Goal: Book appointment/travel/reservation

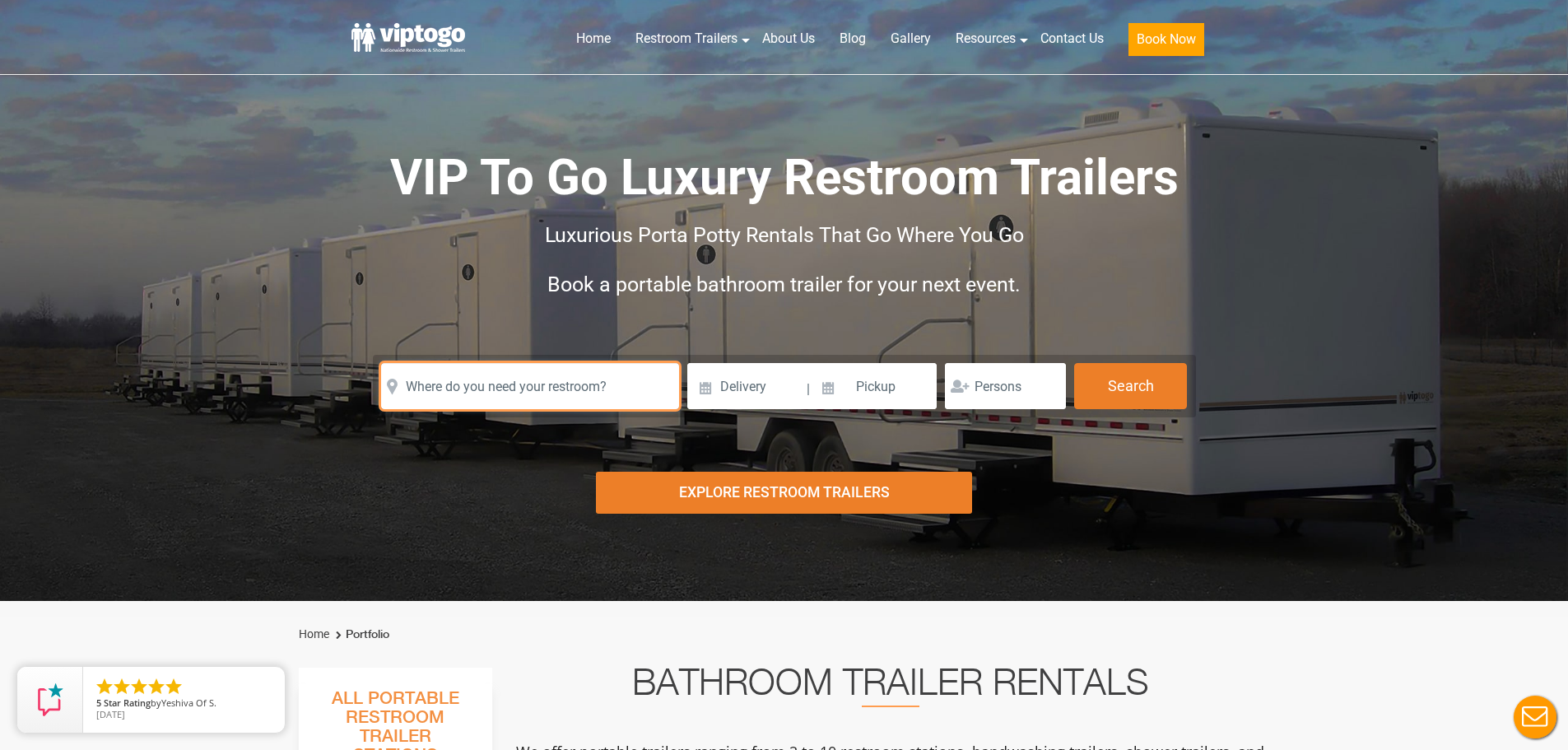
click at [585, 398] on input "text" at bounding box center [530, 386] width 298 height 46
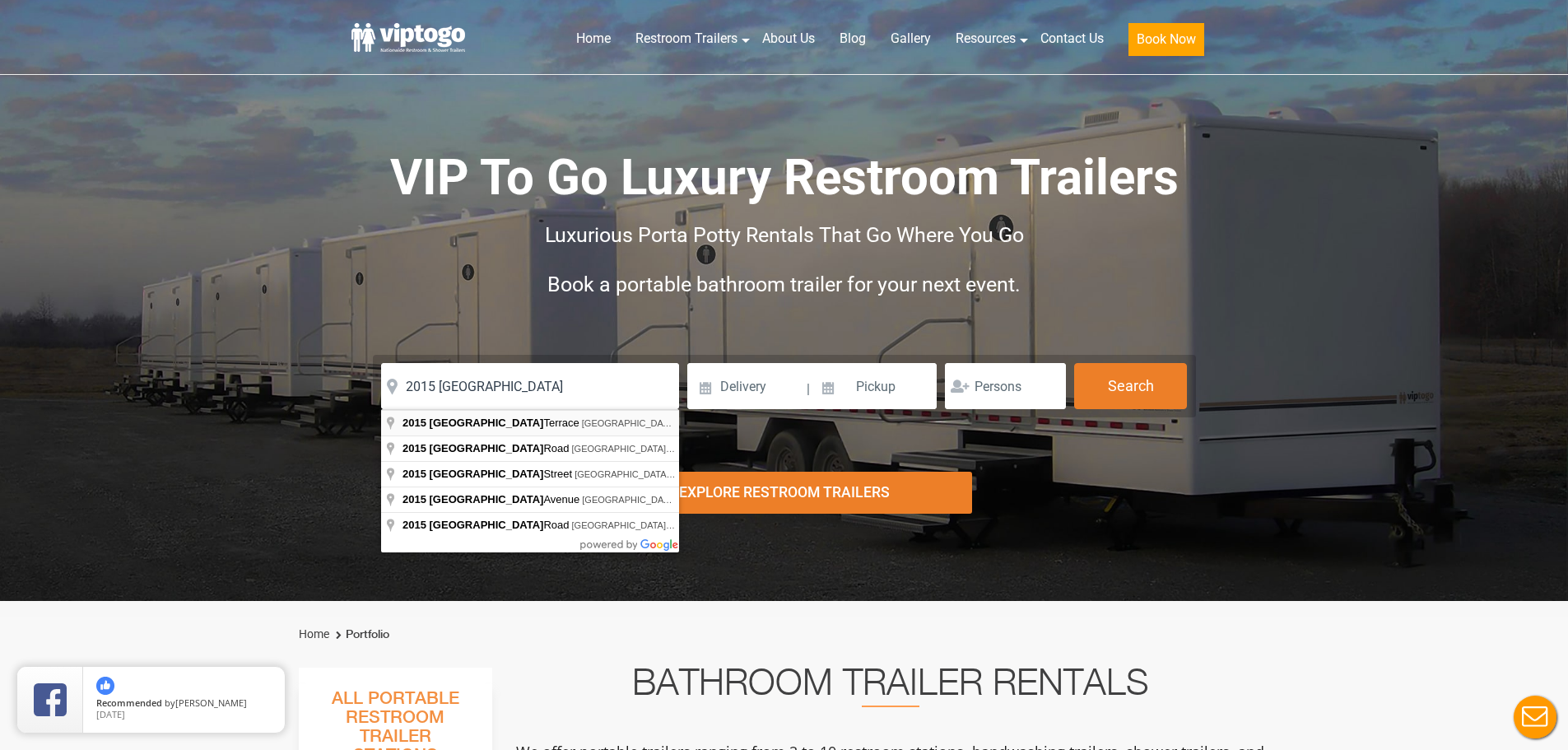
type input "2015 [GEOGRAPHIC_DATA], [GEOGRAPHIC_DATA], [GEOGRAPHIC_DATA], [GEOGRAPHIC_DATA]"
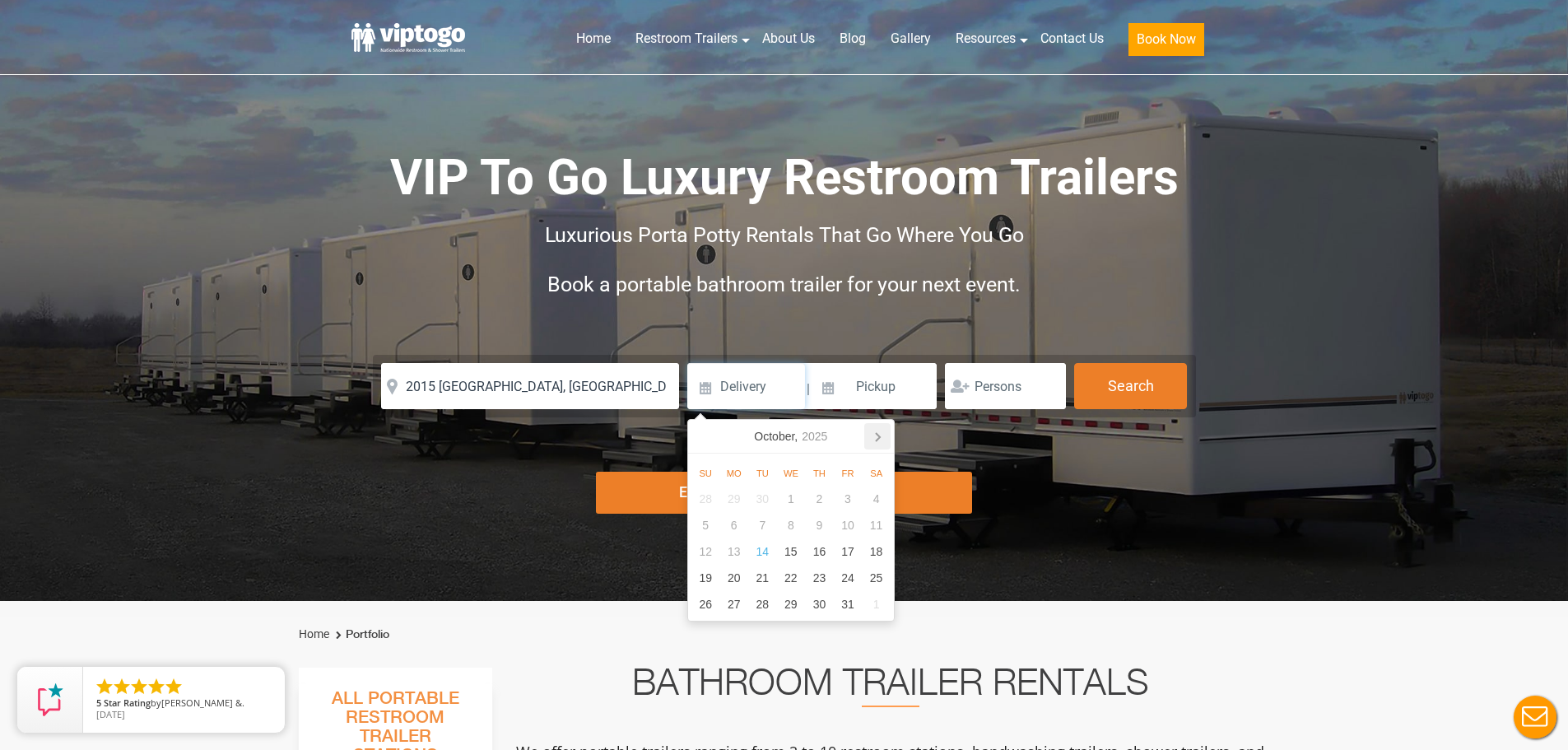
click at [883, 434] on icon at bounding box center [878, 436] width 26 height 26
click at [819, 524] on div "6" at bounding box center [819, 525] width 28 height 26
type input "[DATE]"
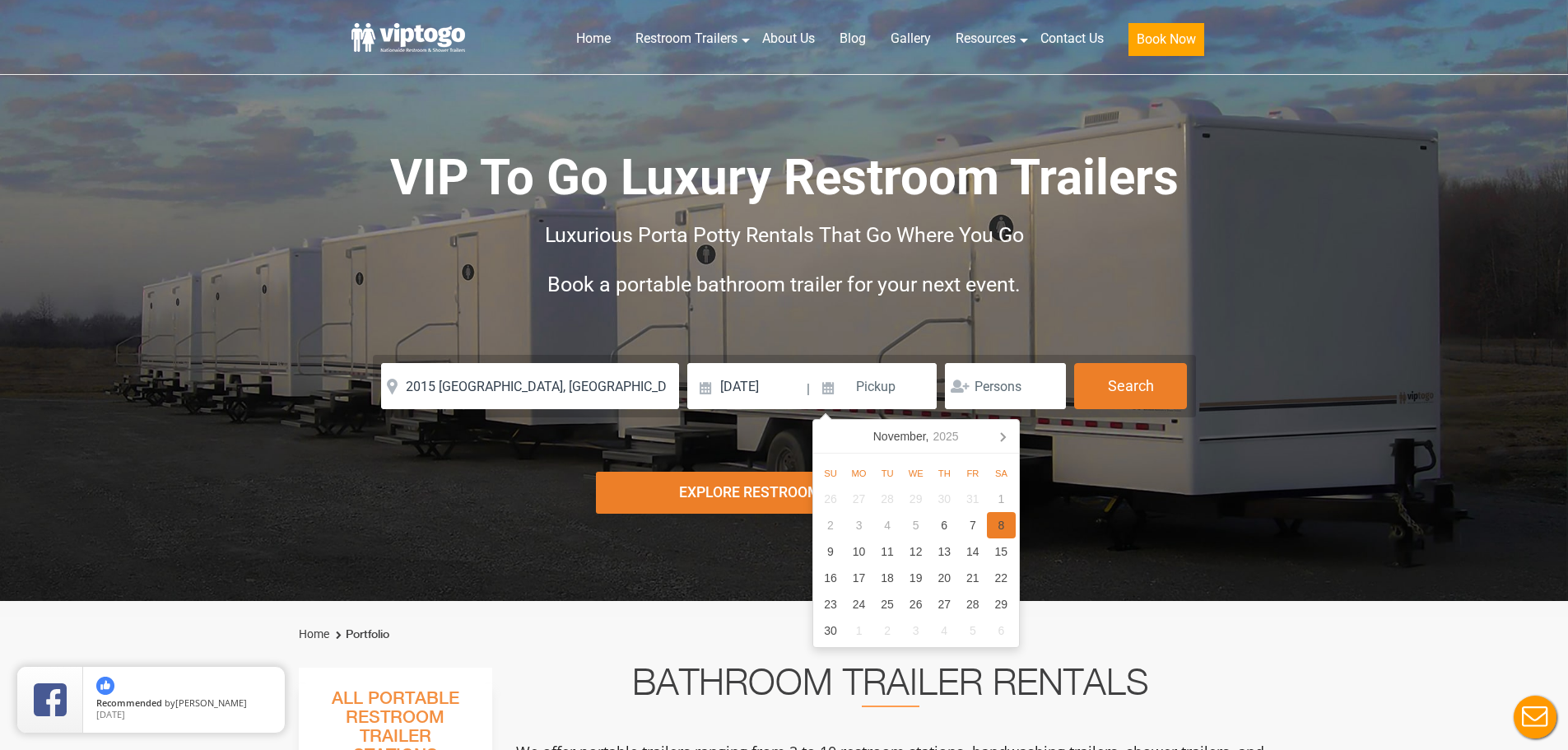
click at [1012, 528] on div "8" at bounding box center [1001, 525] width 28 height 26
type input "[DATE]"
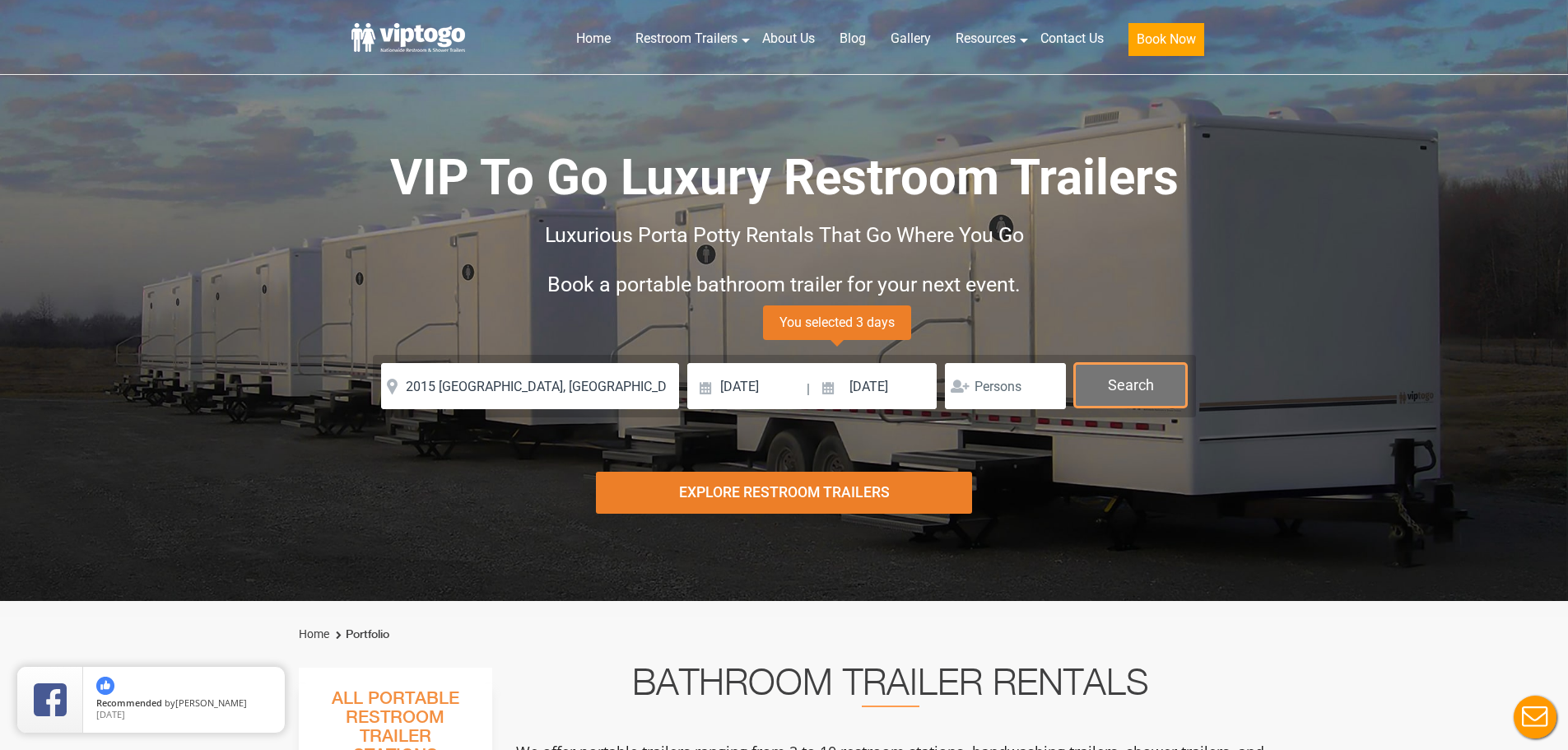
click at [1116, 387] on button "Search" at bounding box center [1130, 385] width 113 height 44
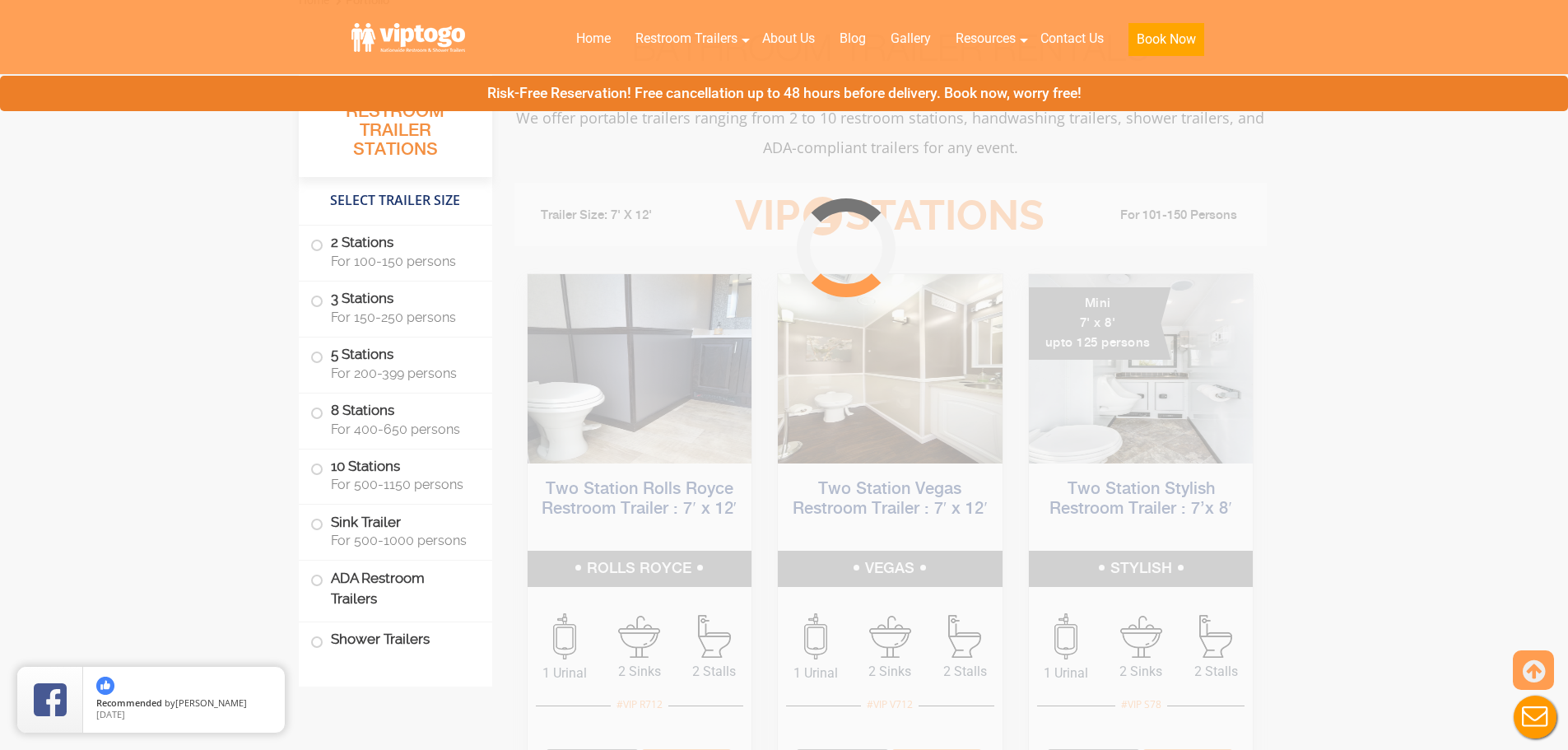
scroll to position [667, 0]
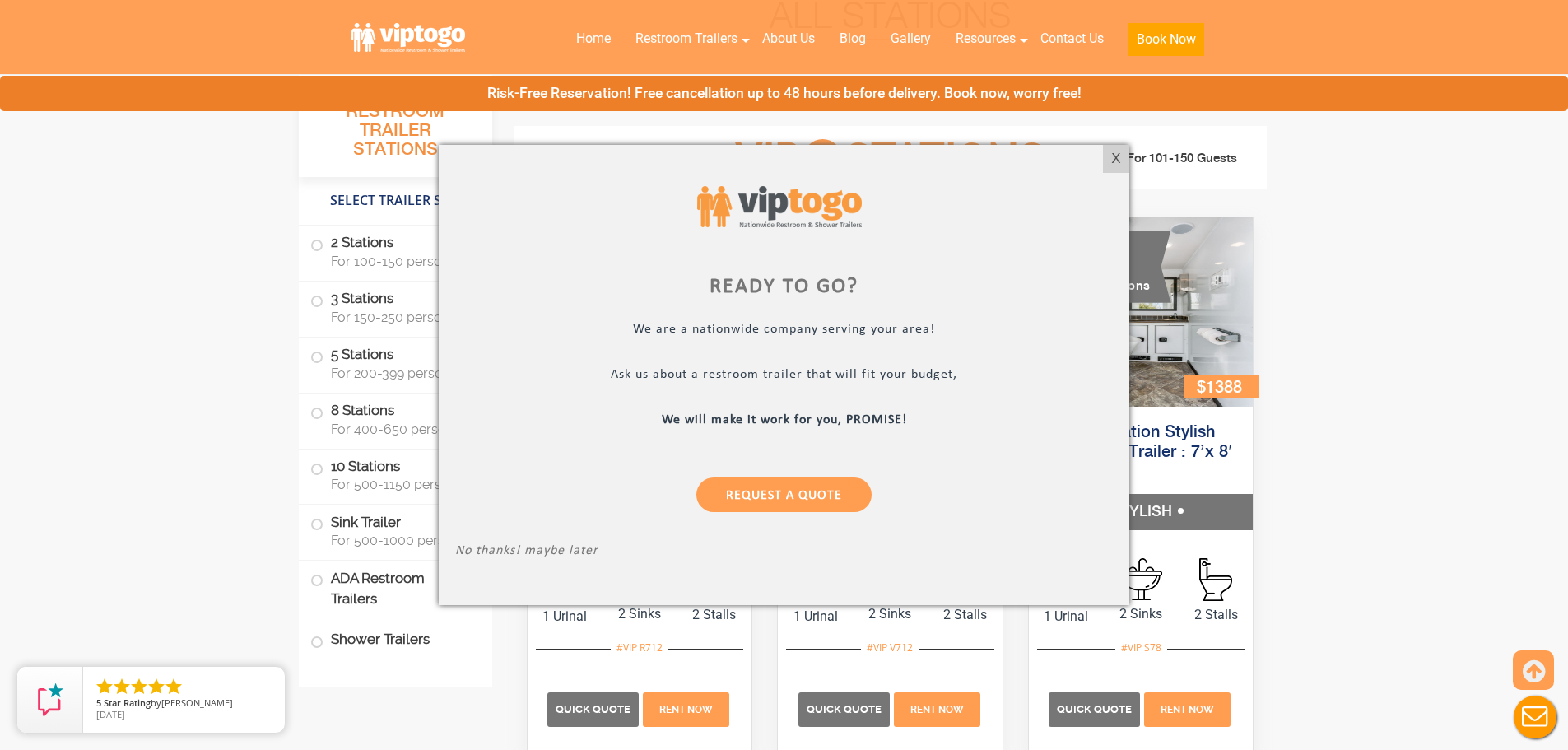
drag, startPoint x: 357, startPoint y: 605, endPoint x: 681, endPoint y: 537, distance: 331.1
click at [357, 604] on div at bounding box center [784, 375] width 1568 height 750
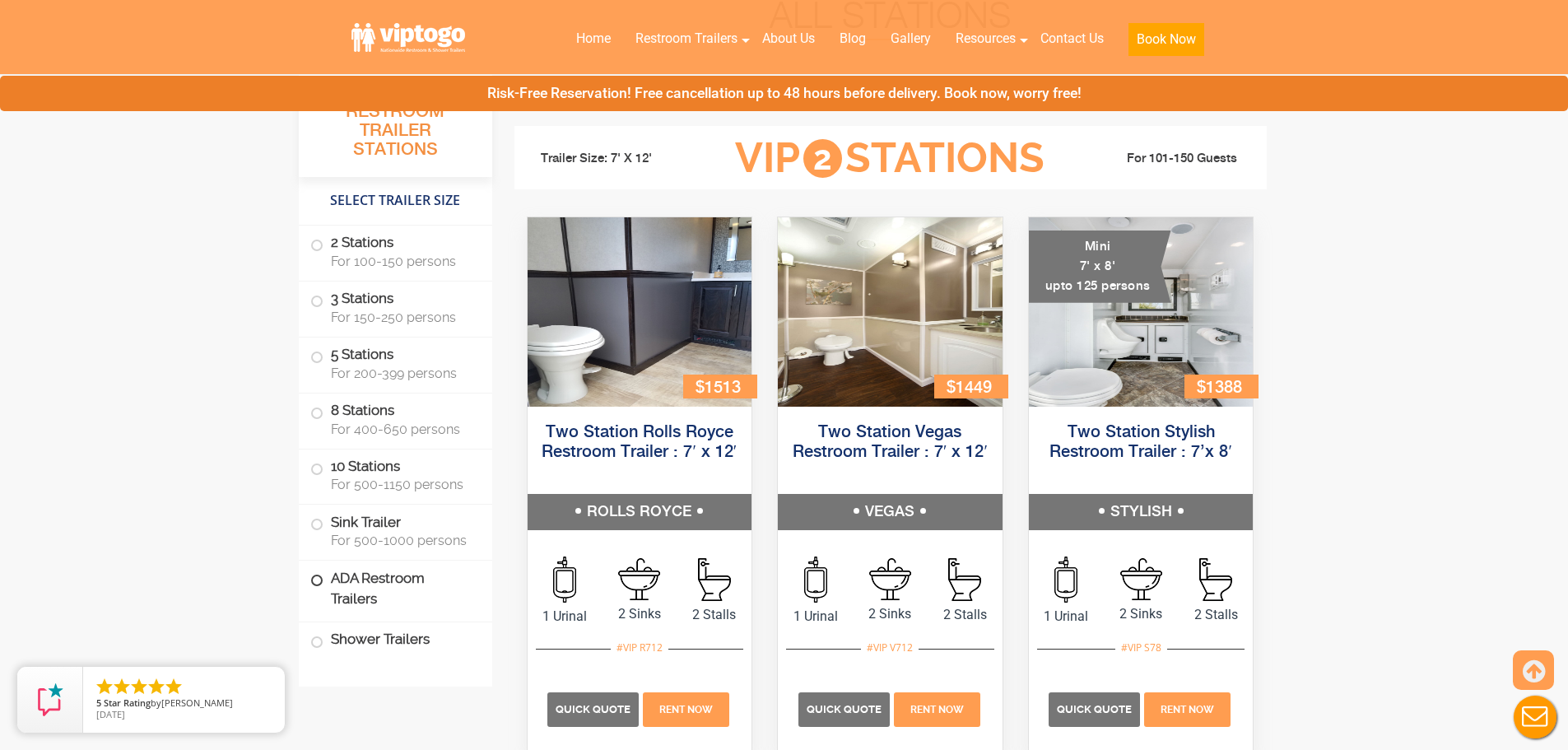
click at [393, 586] on label "ADA Restroom Trailers" at bounding box center [396, 588] width 170 height 56
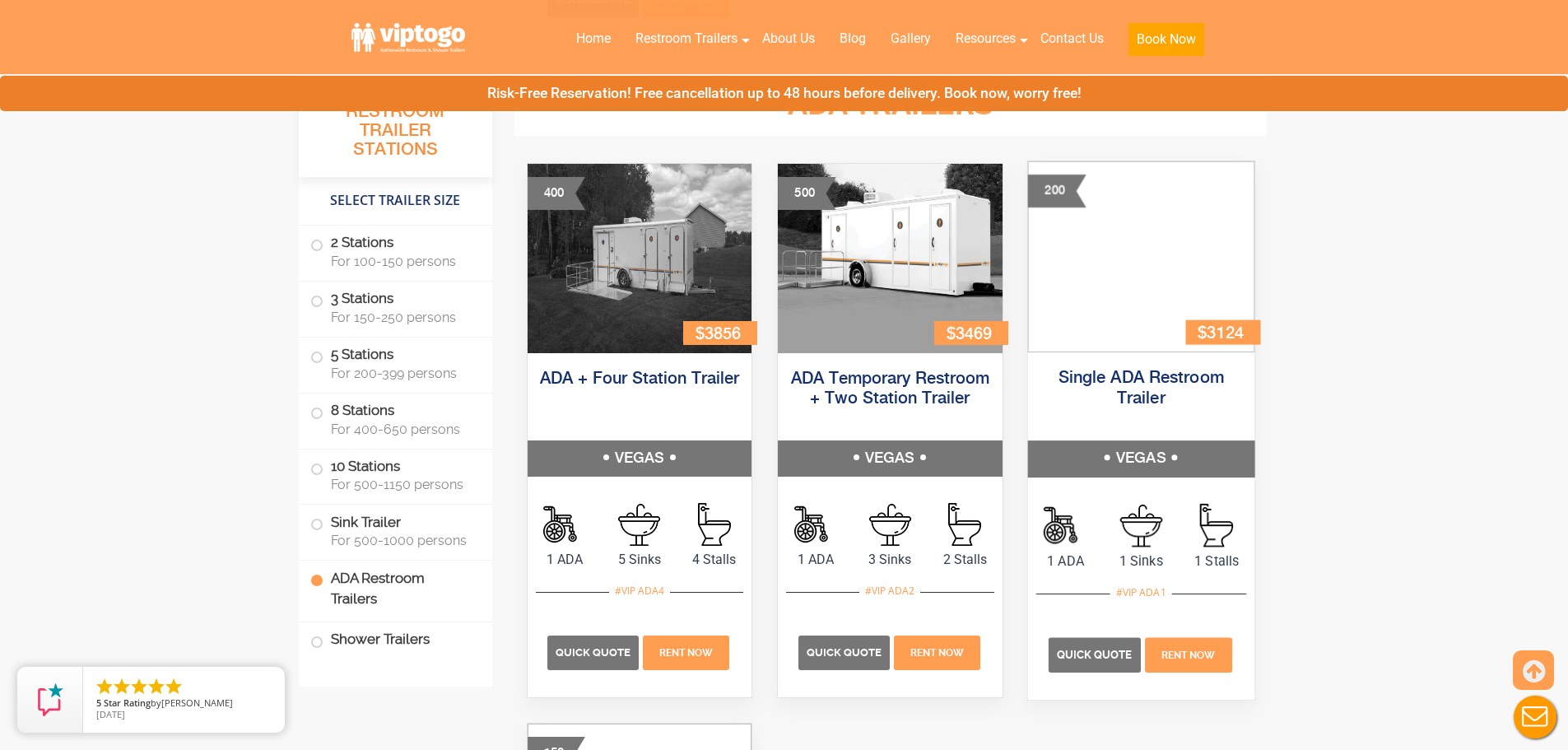
scroll to position [5742, 0]
